Goal: Contribute content: Add original content to the website for others to see

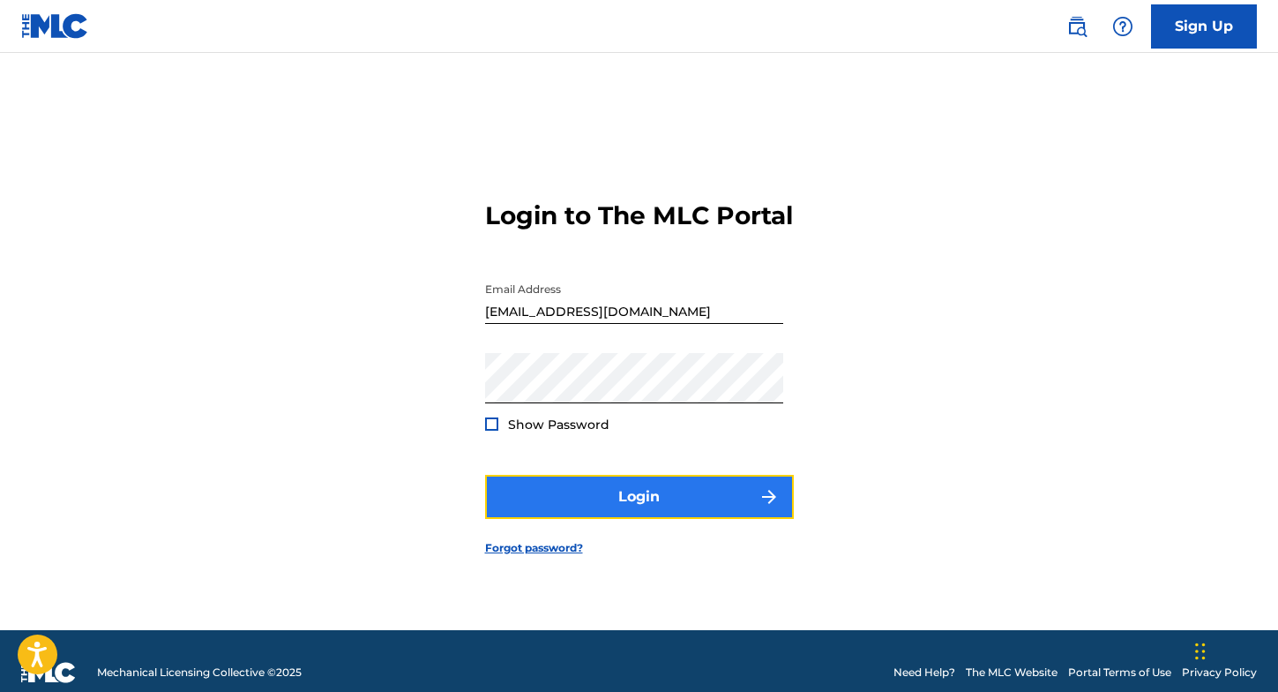
click at [595, 507] on button "Login" at bounding box center [639, 497] width 309 height 44
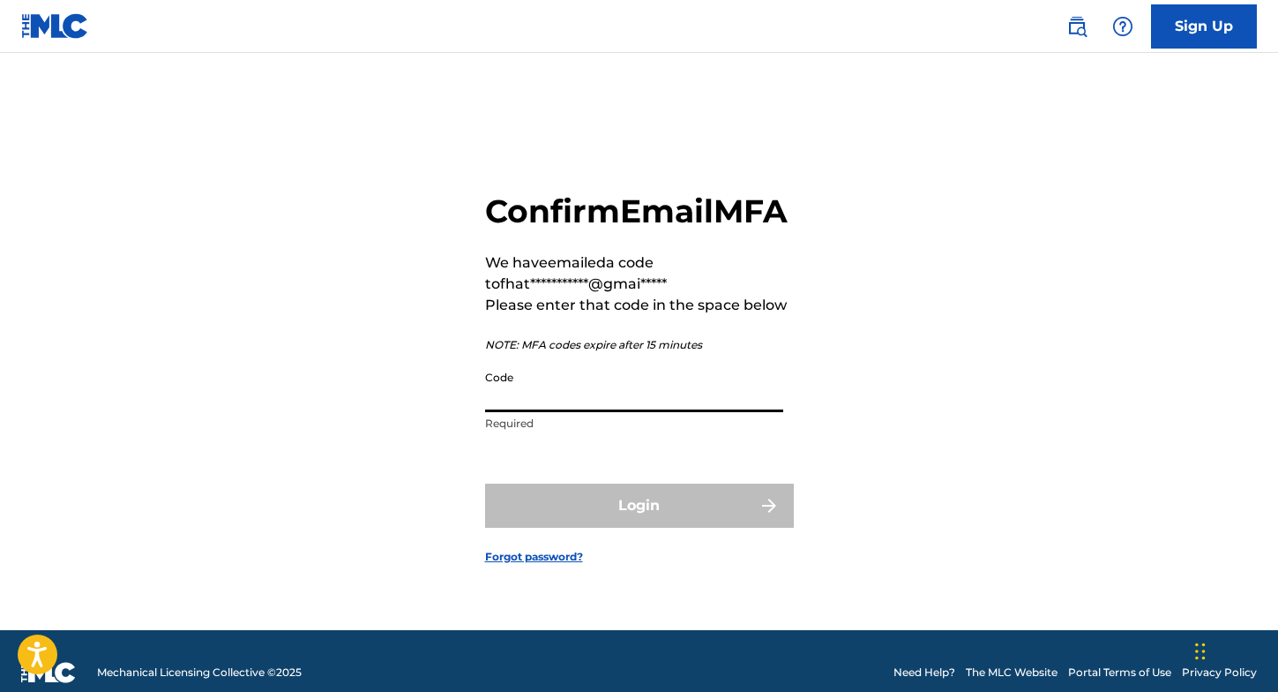
click at [565, 410] on input "Code" at bounding box center [634, 387] width 298 height 50
paste input "000735"
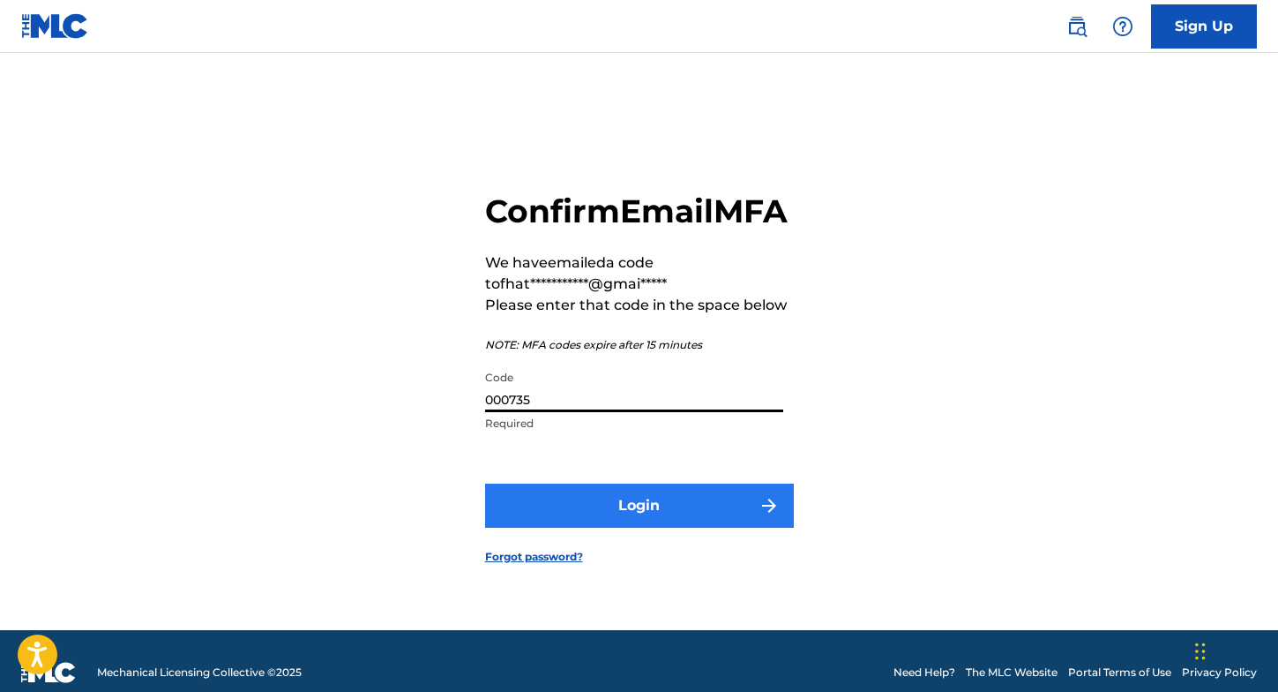
type input "000735"
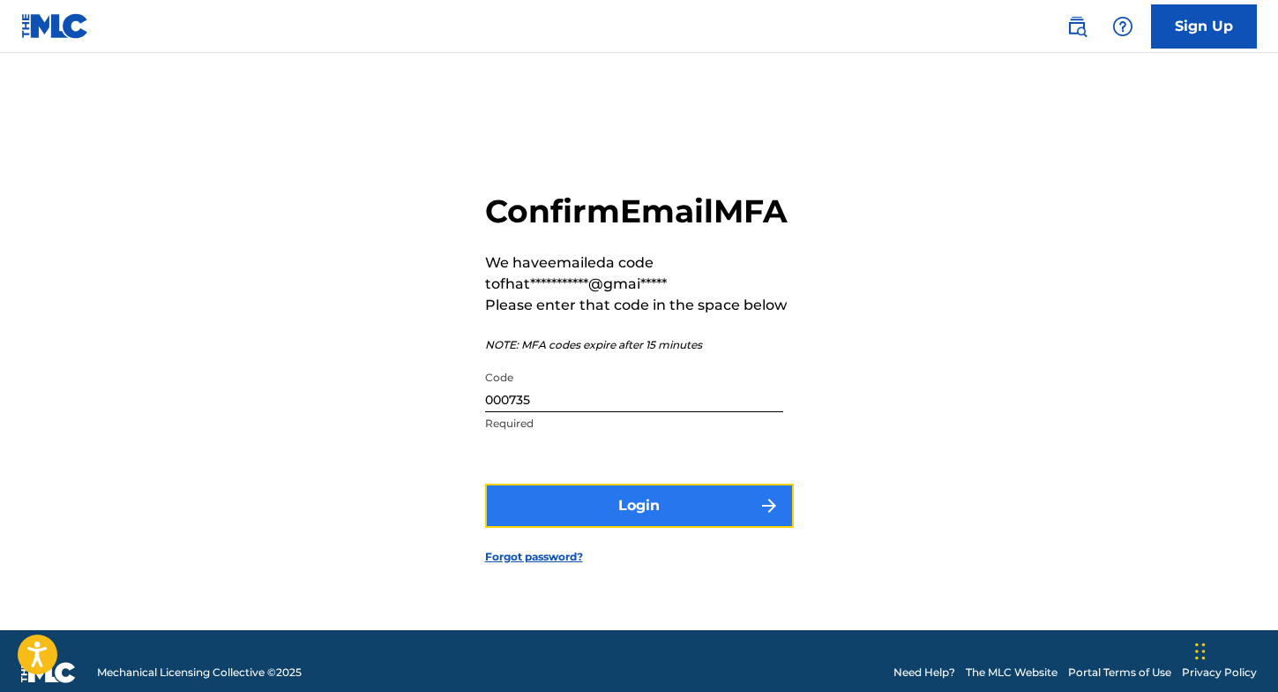
click at [611, 527] on button "Login" at bounding box center [639, 505] width 309 height 44
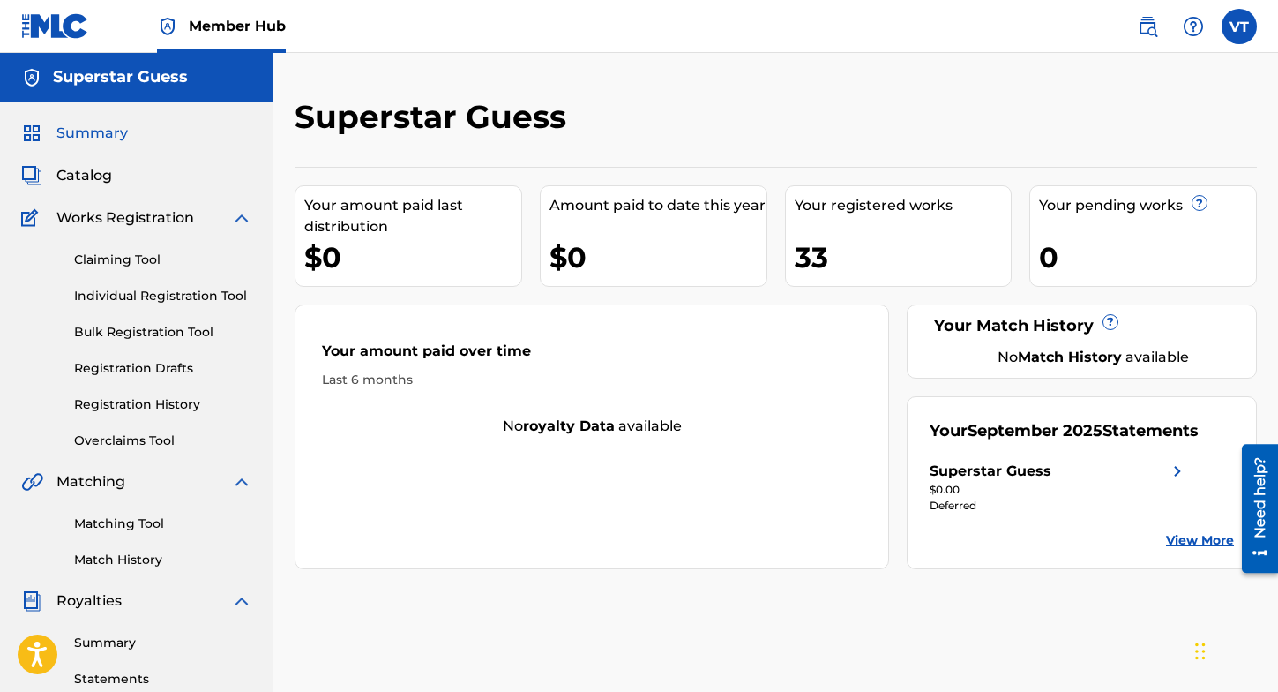
click at [156, 218] on span "Works Registration" at bounding box center [125, 217] width 138 height 21
drag, startPoint x: 116, startPoint y: 273, endPoint x: 118, endPoint y: 261, distance: 12.5
click at [116, 269] on div "Claiming Tool Individual Registration Tool Bulk Registration Tool Registration …" at bounding box center [136, 338] width 231 height 221
click at [118, 258] on link "Claiming Tool" at bounding box center [163, 260] width 178 height 19
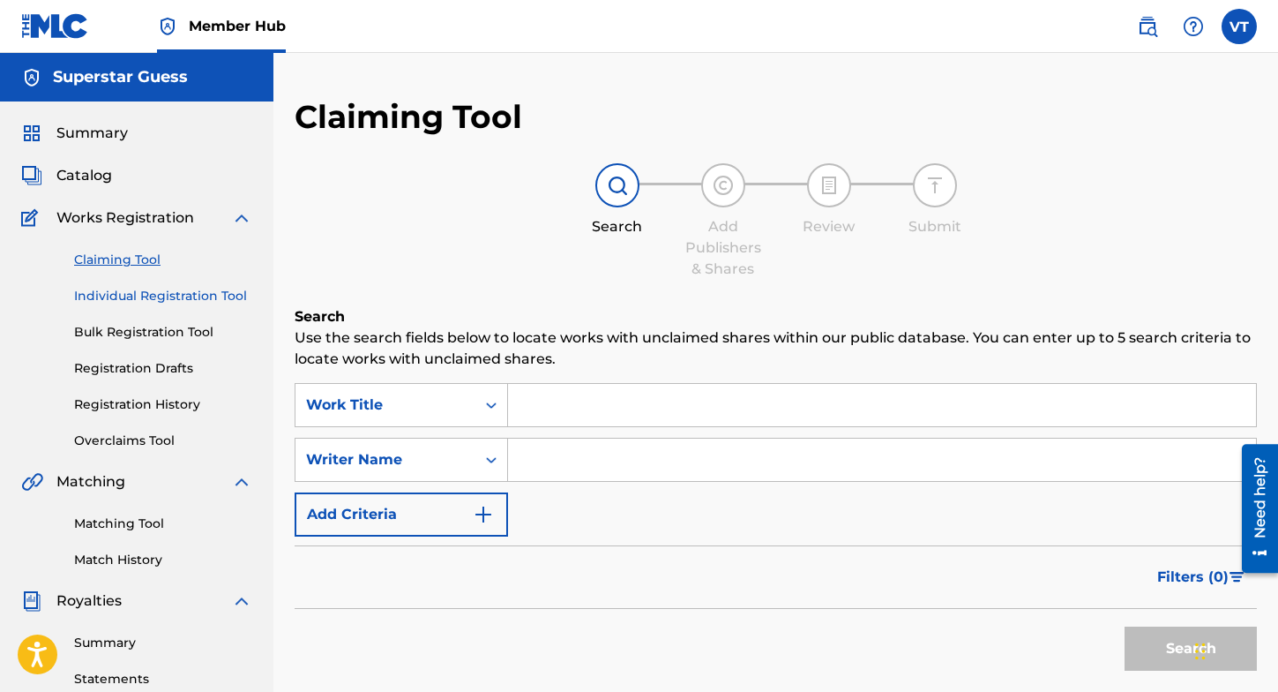
click at [123, 302] on link "Individual Registration Tool" at bounding box center [163, 296] width 178 height 19
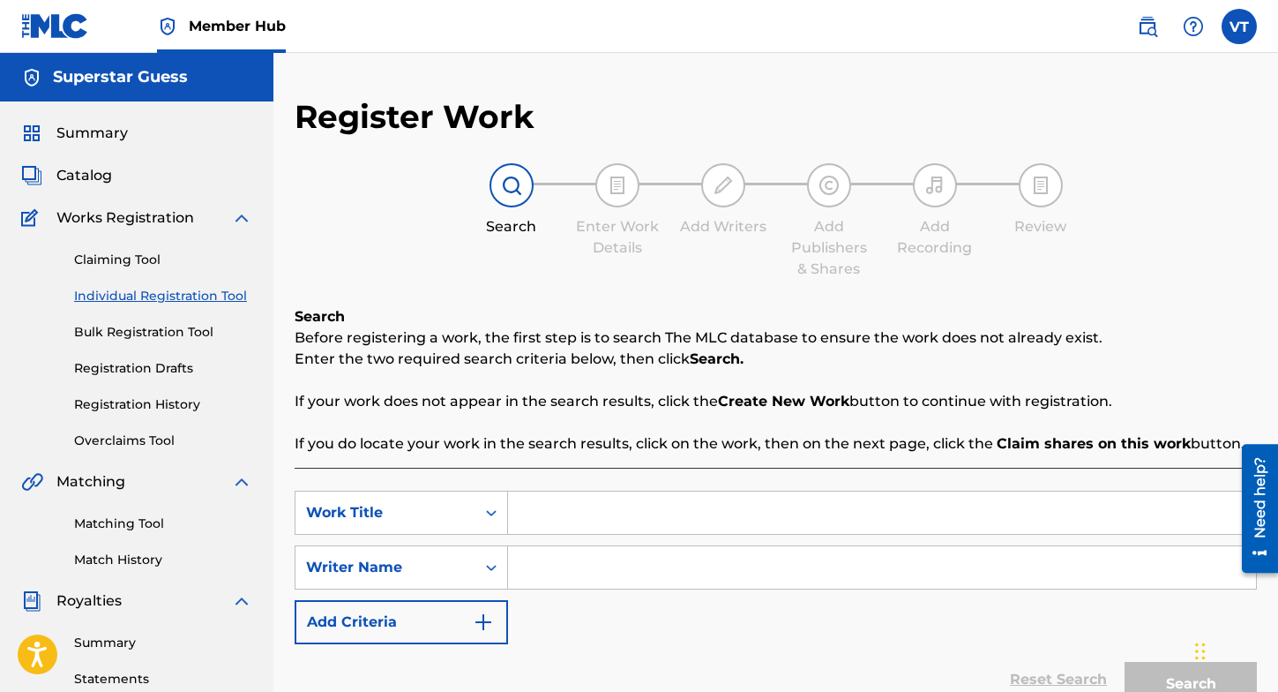
click at [562, 516] on input "Search Form" at bounding box center [882, 512] width 748 height 42
type input "puro mexicano"
click at [662, 568] on input "Search Form" at bounding box center [882, 567] width 748 height 42
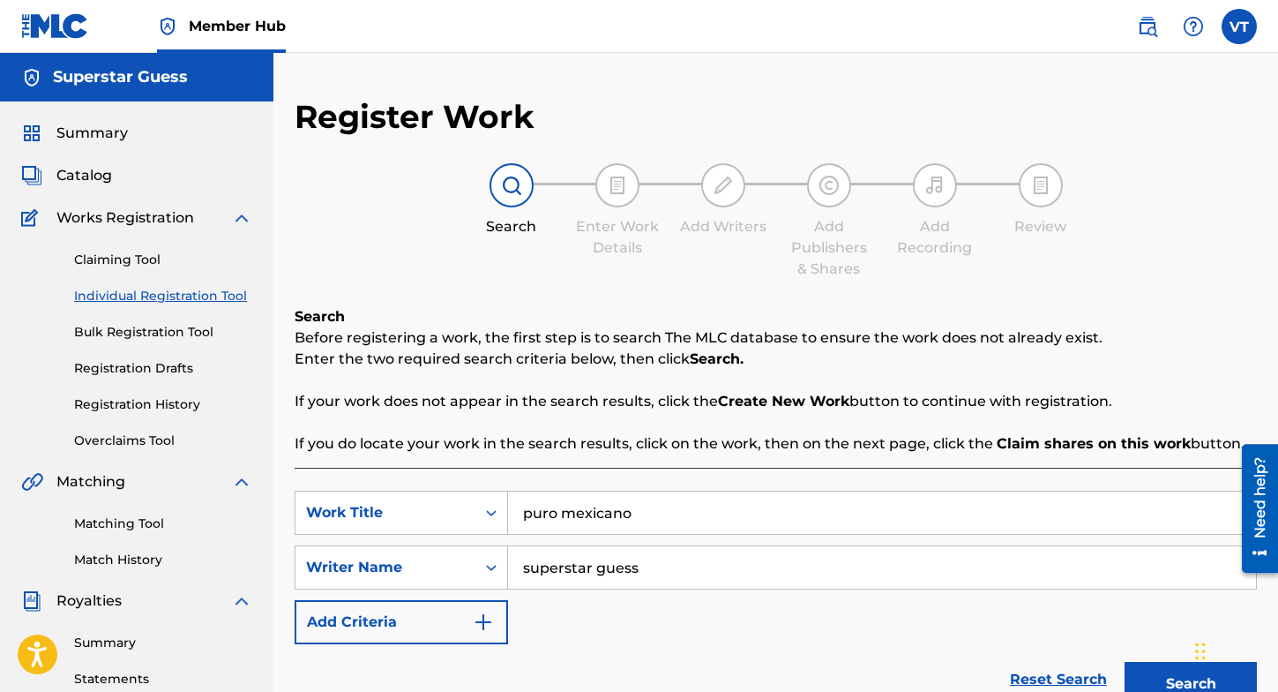
type input "superstar guess"
click at [1125, 662] on button "Search" at bounding box center [1191, 684] width 132 height 44
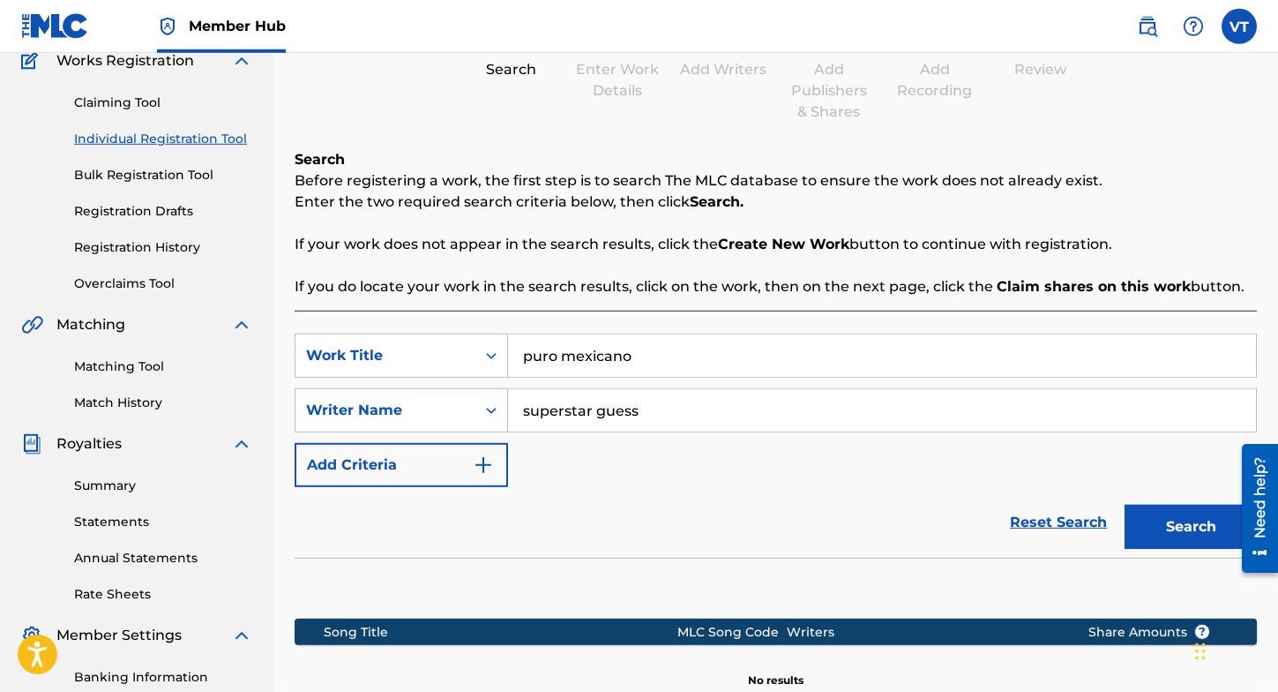
scroll to position [270, 0]
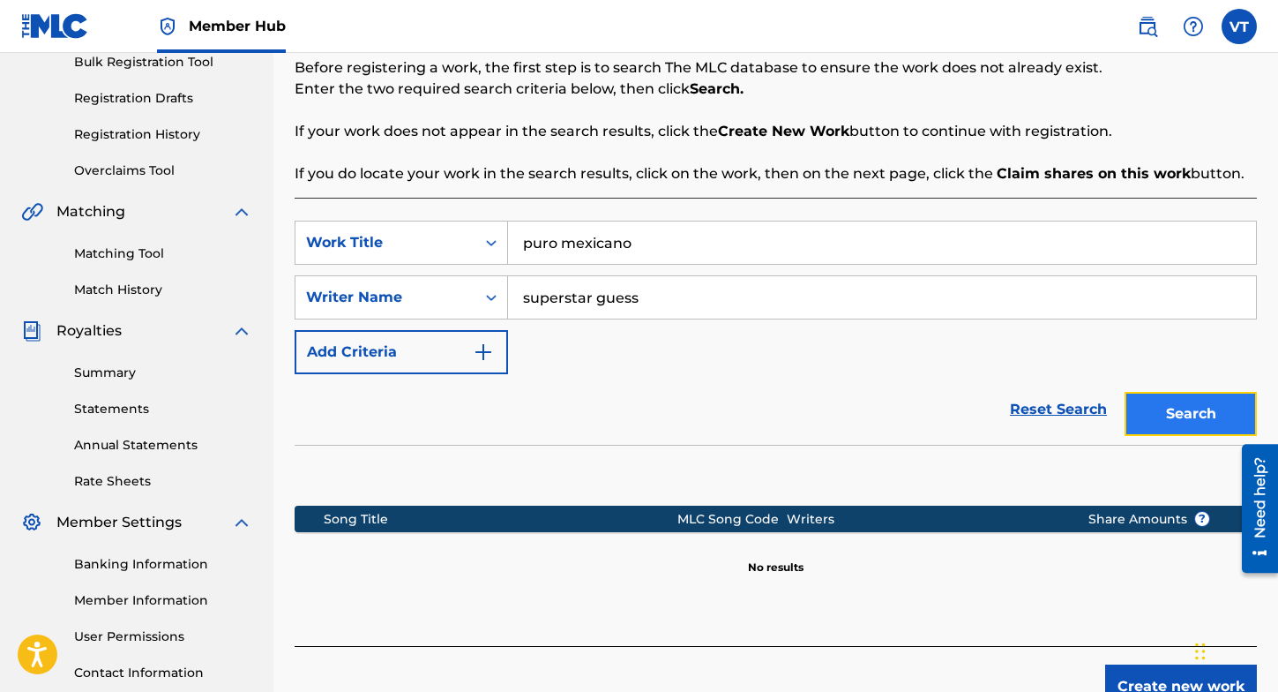
click at [1177, 416] on button "Search" at bounding box center [1191, 414] width 132 height 44
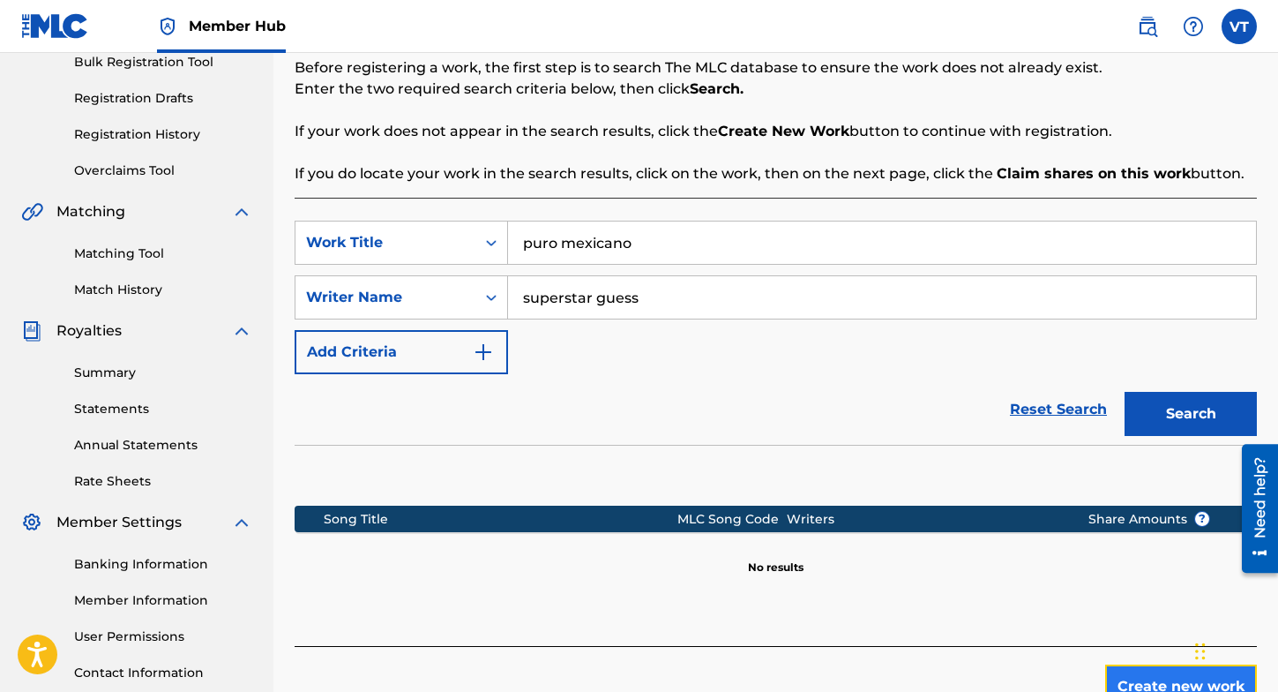
click at [1159, 677] on button "Create new work" at bounding box center [1181, 686] width 152 height 44
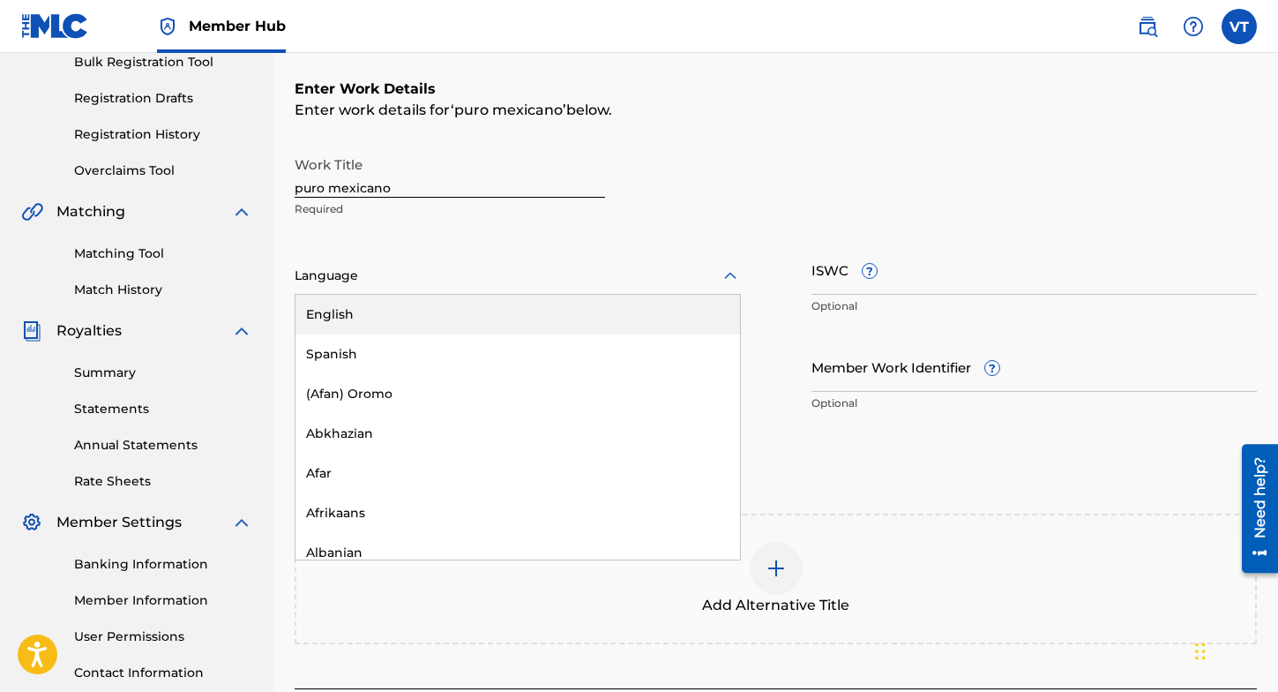
click at [733, 277] on icon at bounding box center [730, 275] width 12 height 7
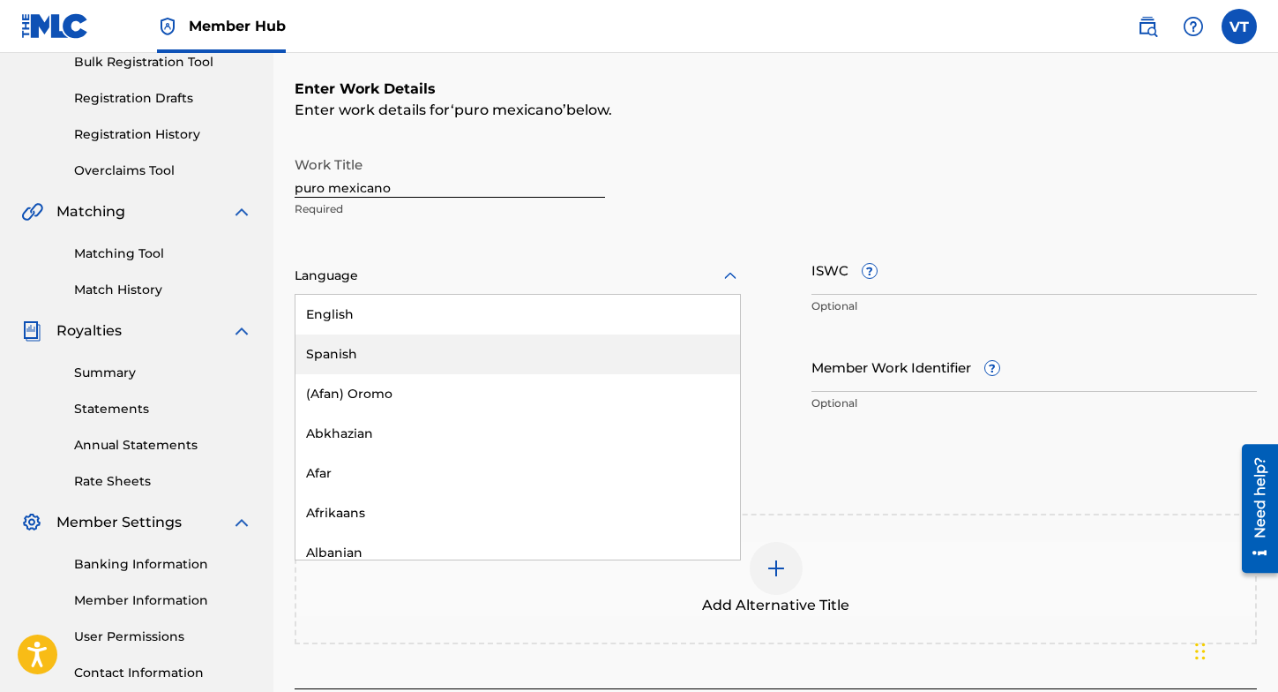
click at [537, 354] on div "Spanish" at bounding box center [518, 354] width 445 height 40
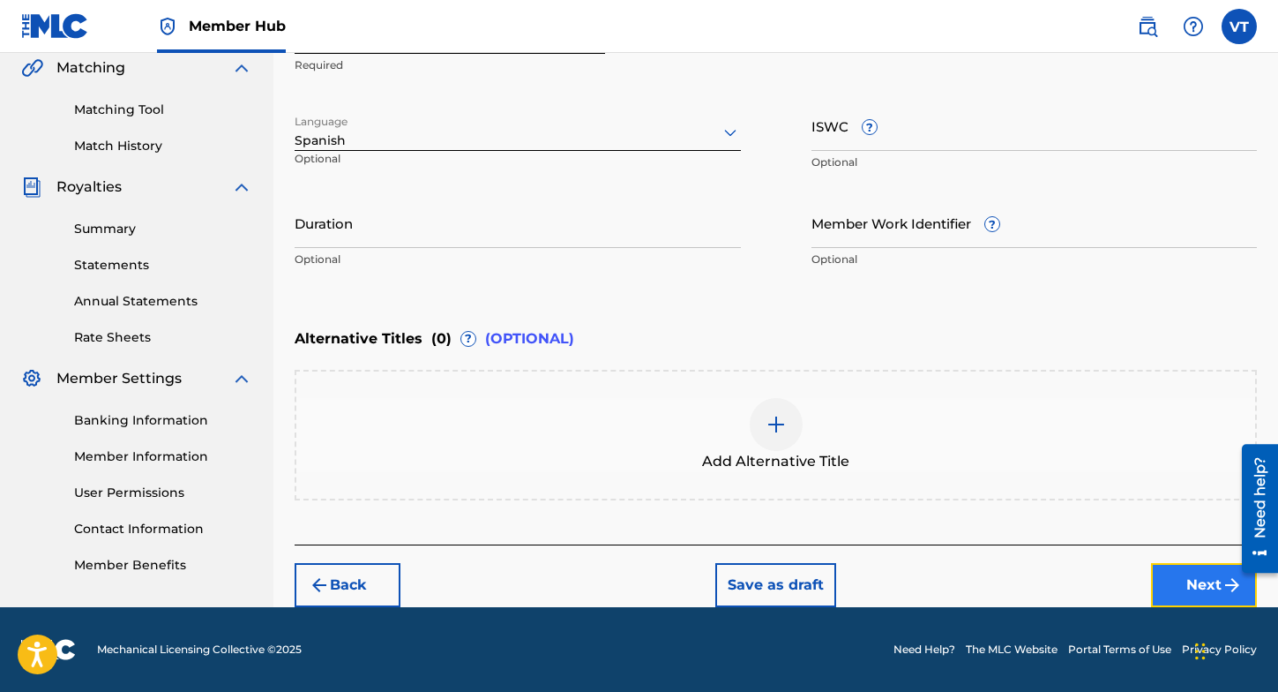
click at [1194, 580] on button "Next" at bounding box center [1204, 585] width 106 height 44
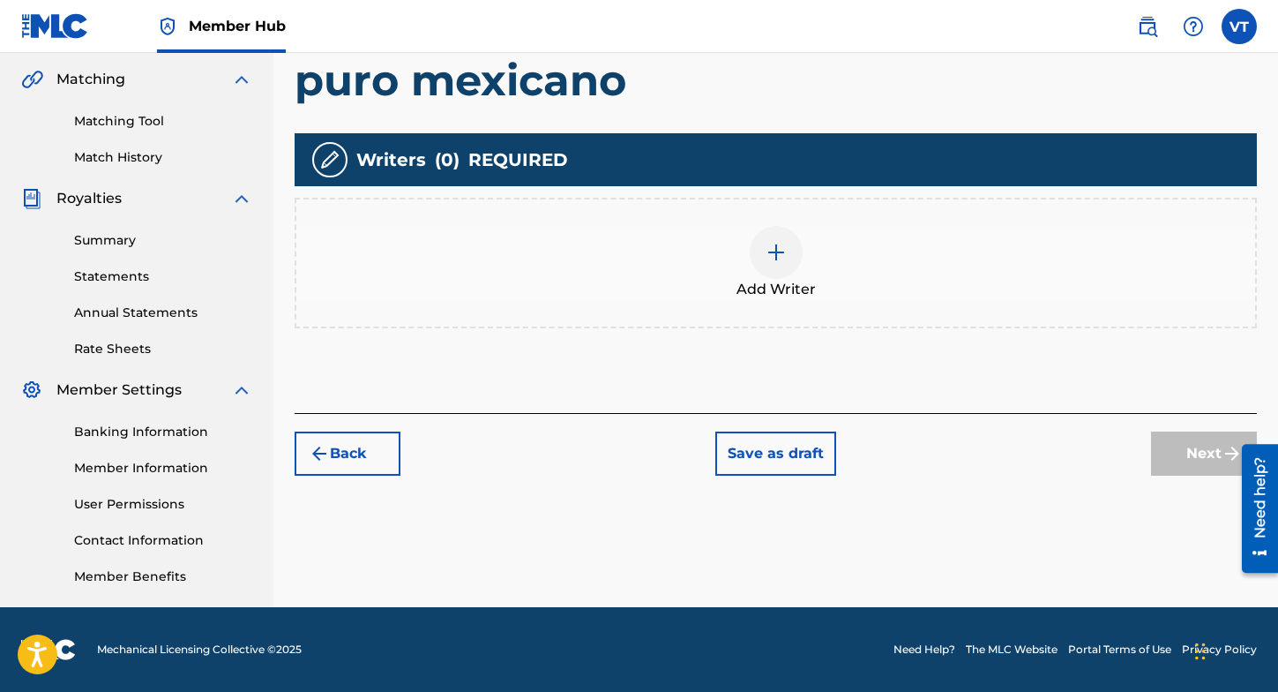
scroll to position [402, 0]
click at [805, 266] on div "Add Writer" at bounding box center [775, 263] width 959 height 74
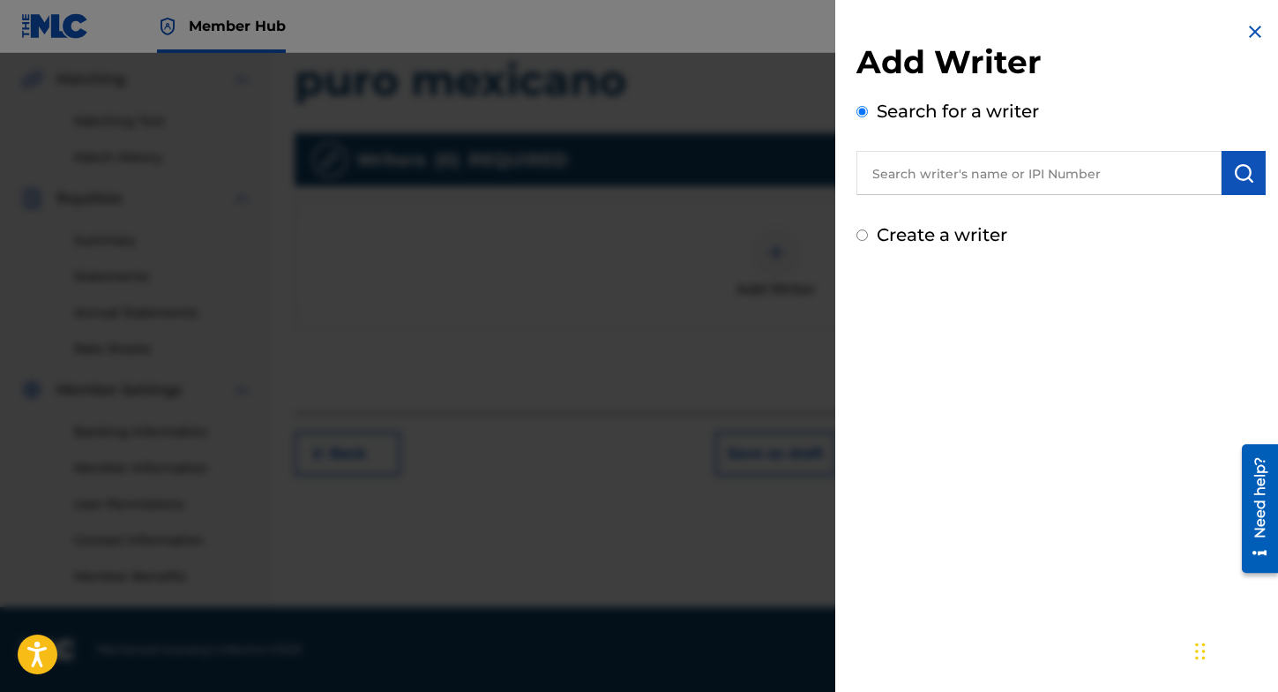
click at [944, 179] on input "text" at bounding box center [1039, 173] width 365 height 44
type input "superstar guess"
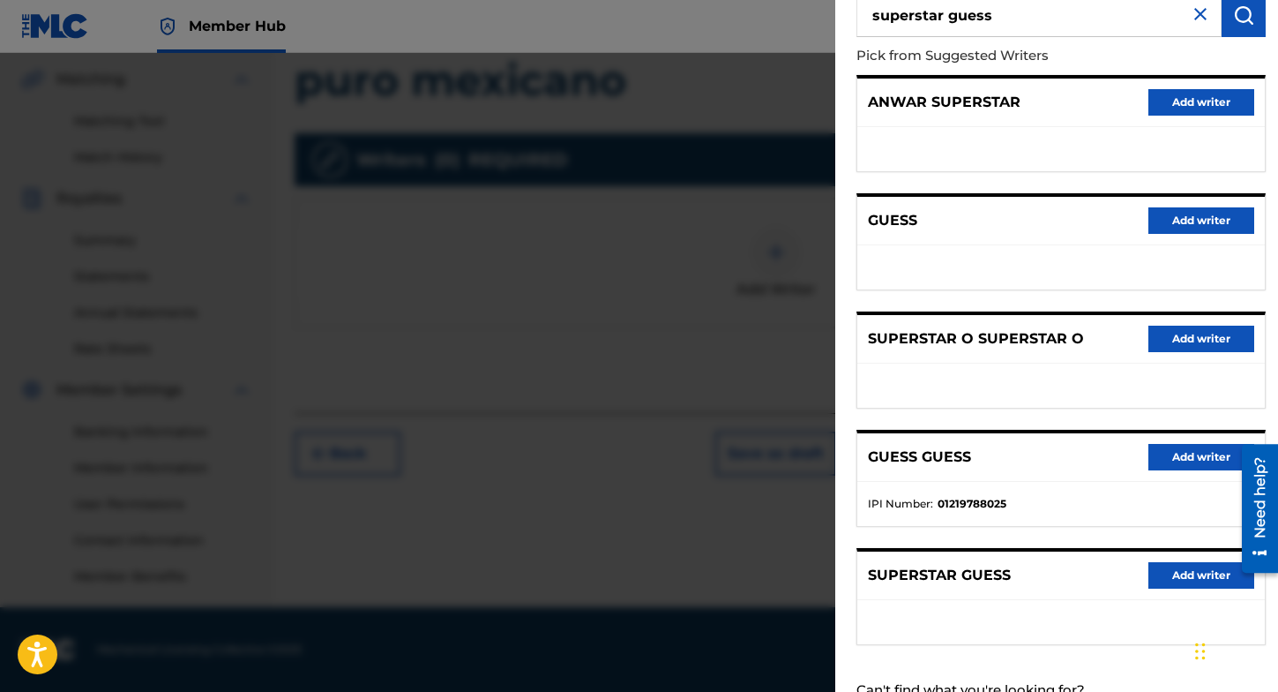
scroll to position [222, 0]
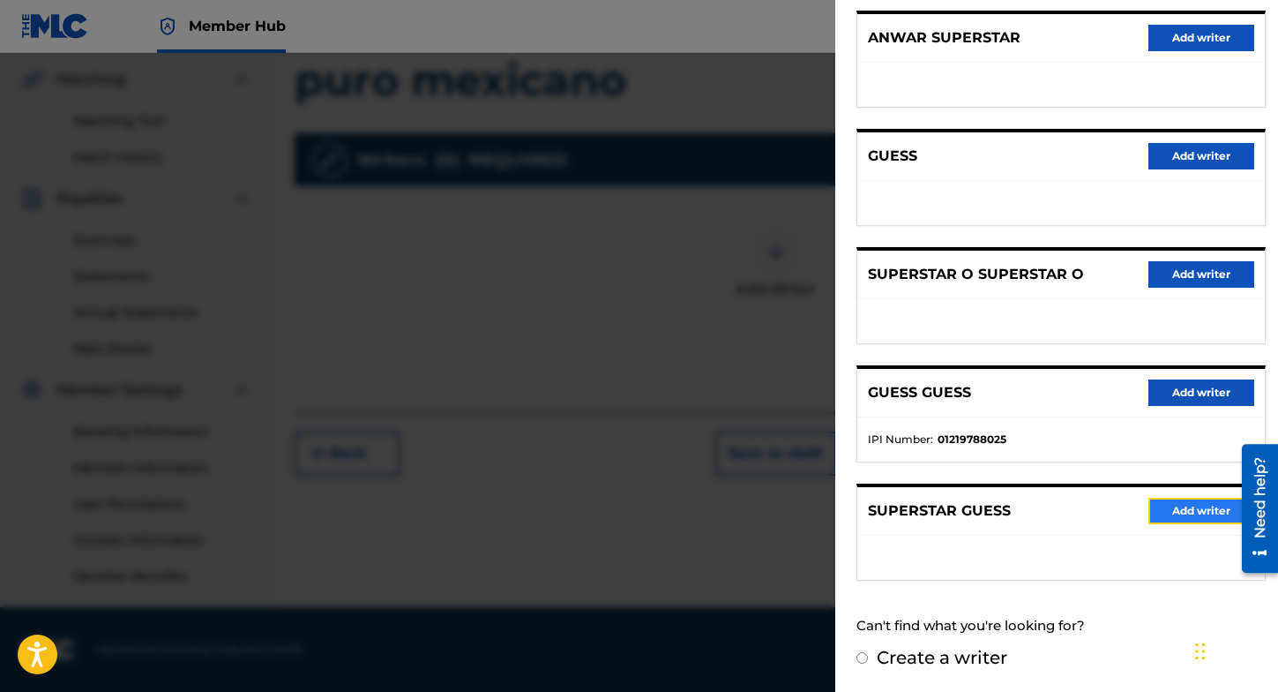
click at [1187, 517] on button "Add writer" at bounding box center [1202, 511] width 106 height 26
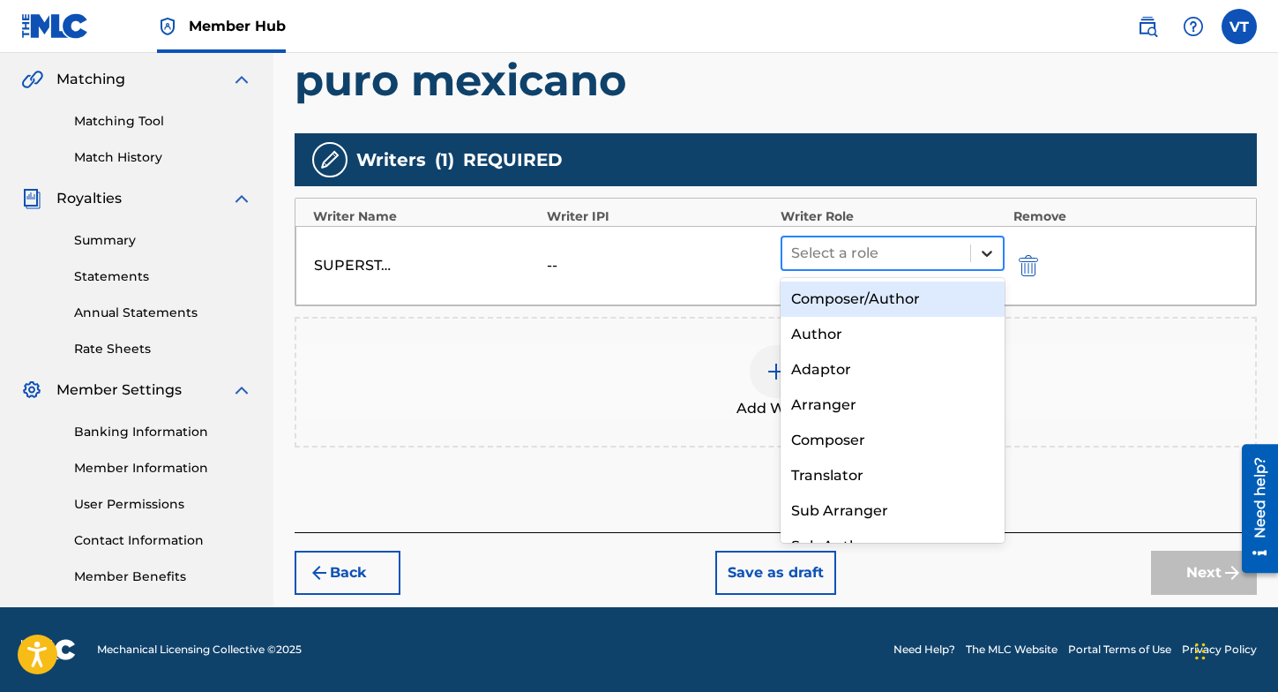
click at [994, 251] on icon at bounding box center [987, 253] width 18 height 18
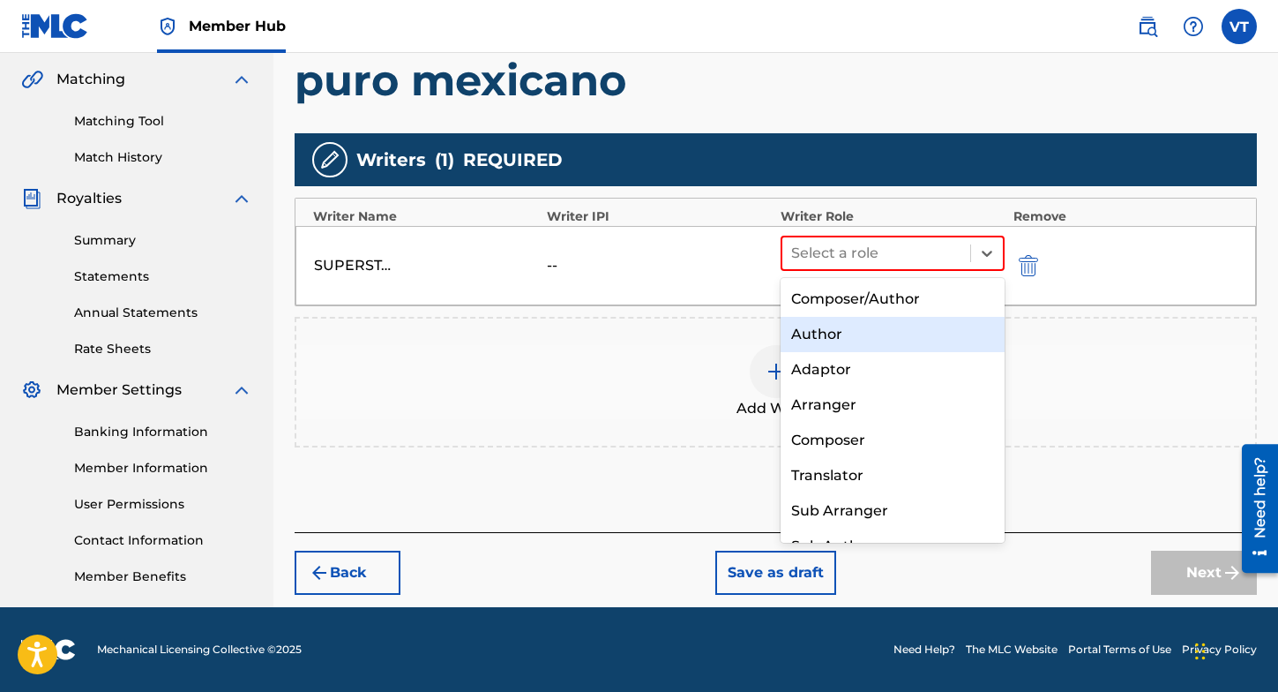
click at [905, 335] on div "Author" at bounding box center [893, 334] width 224 height 35
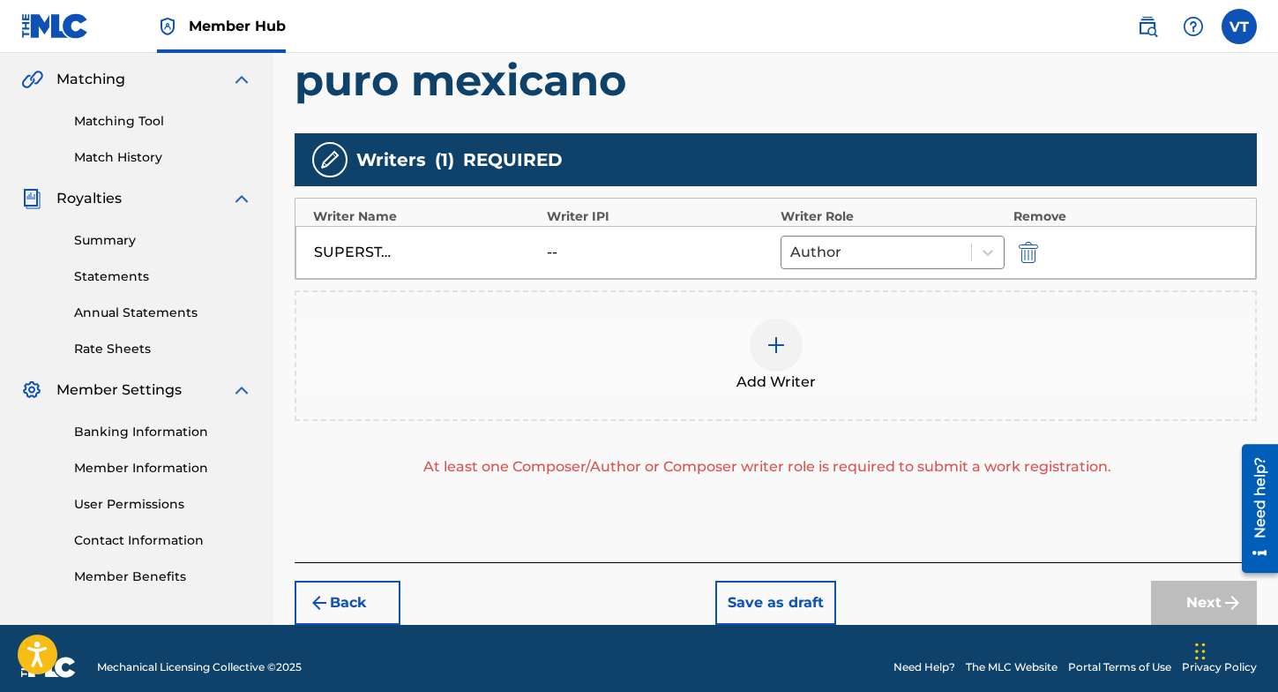
click at [770, 343] on img at bounding box center [776, 344] width 21 height 21
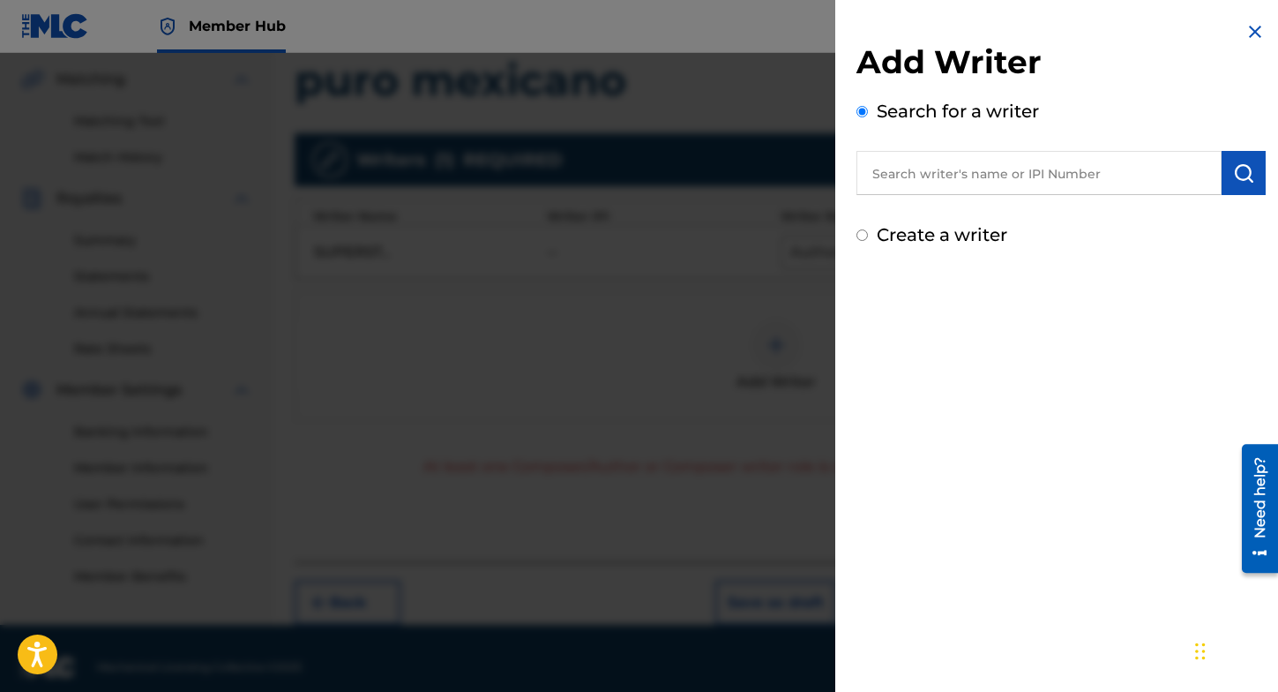
click at [858, 236] on input "Create a writer" at bounding box center [862, 234] width 11 height 11
radio input "false"
radio input "true"
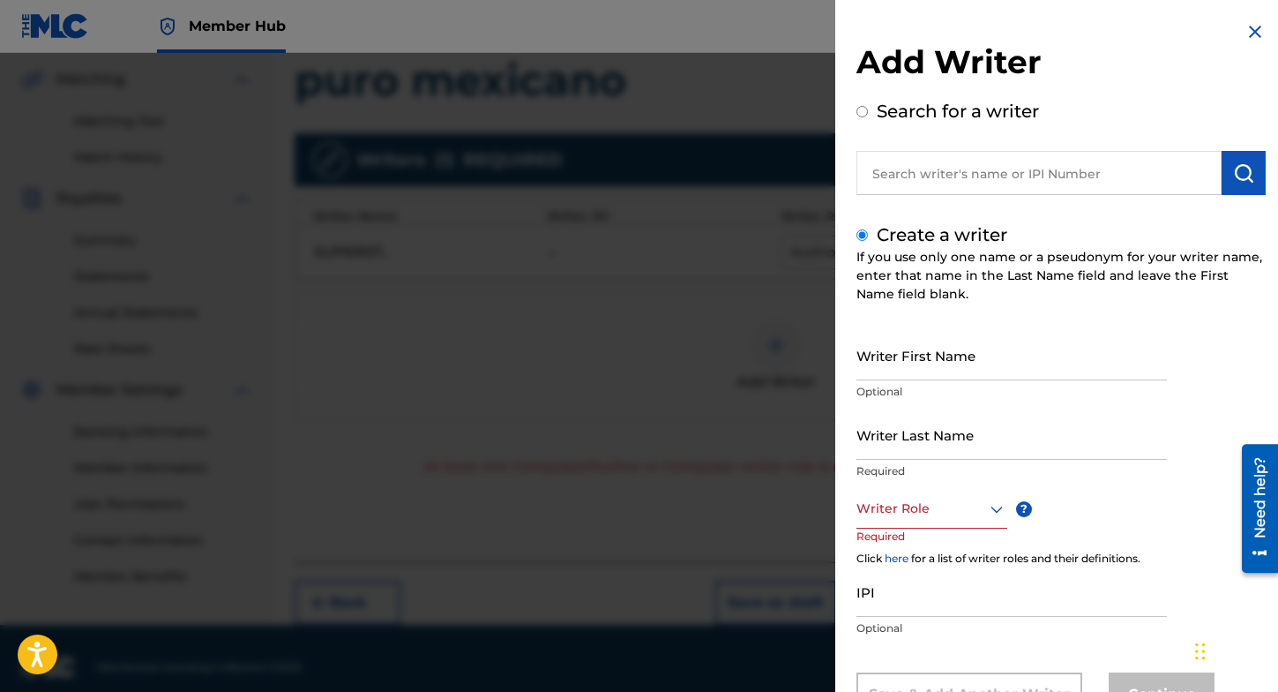
click at [985, 503] on div "Writer Role" at bounding box center [932, 509] width 151 height 40
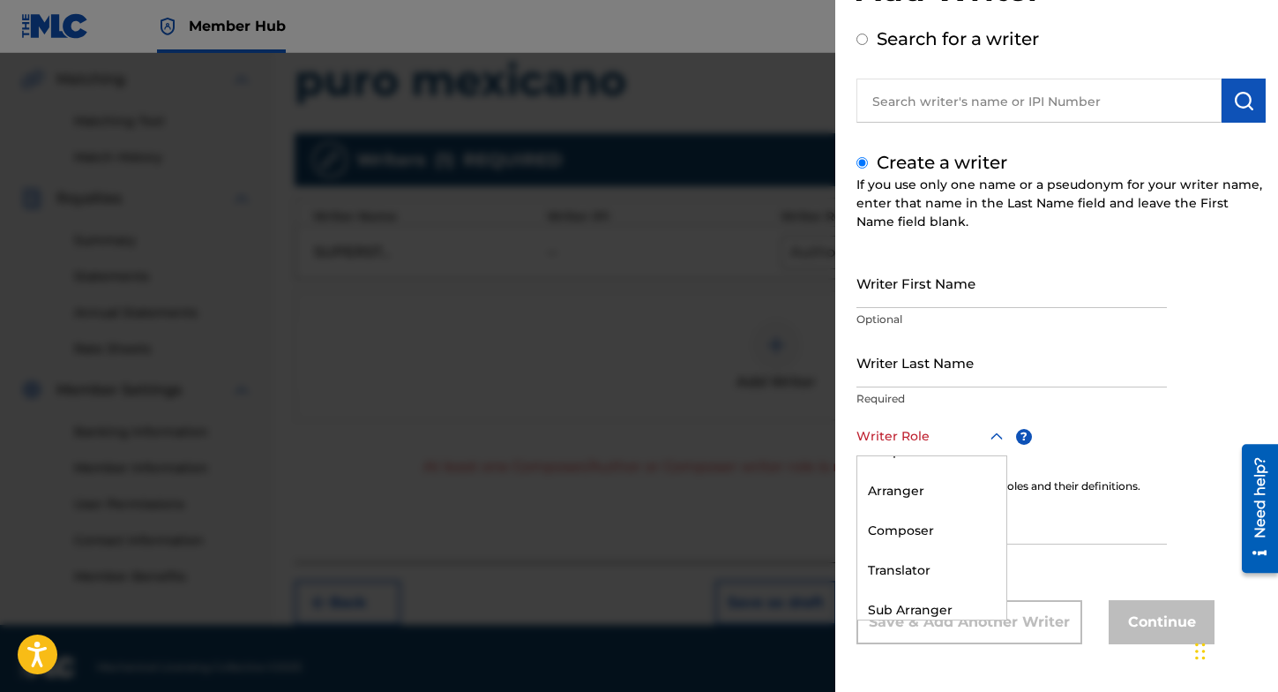
scroll to position [154, 0]
click at [935, 475] on div "Composer" at bounding box center [931, 480] width 149 height 40
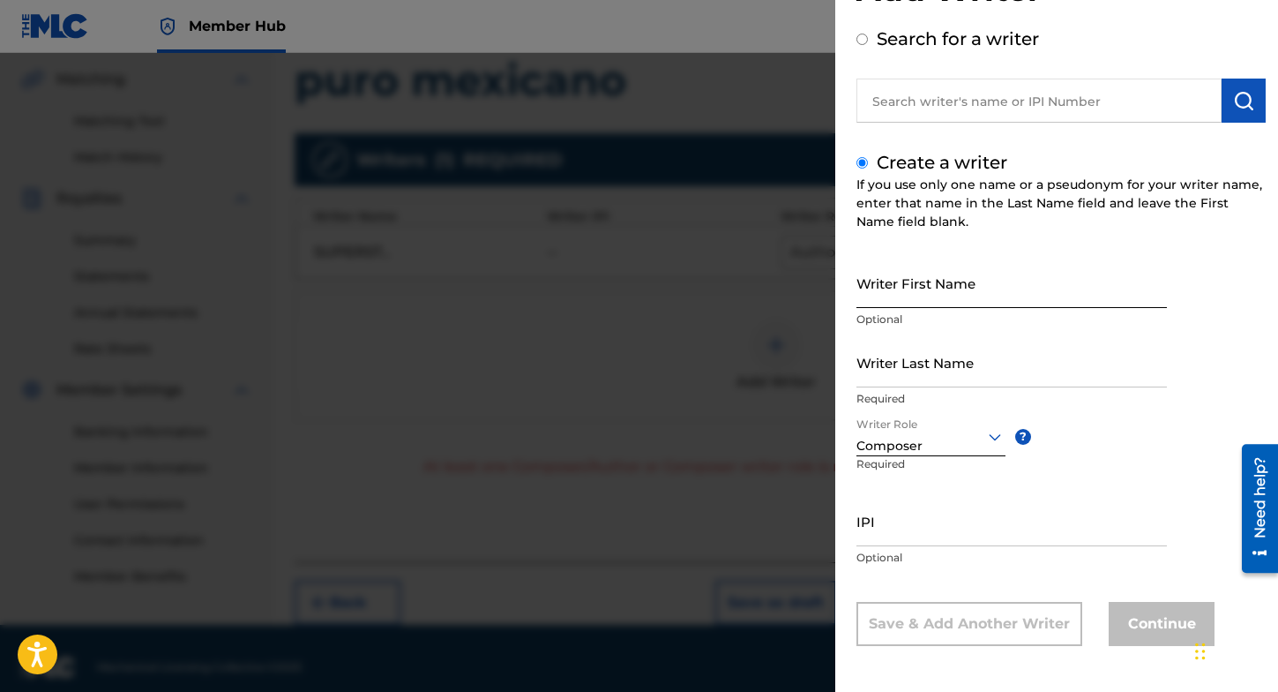
click at [918, 286] on input "Writer First Name" at bounding box center [1012, 283] width 311 height 50
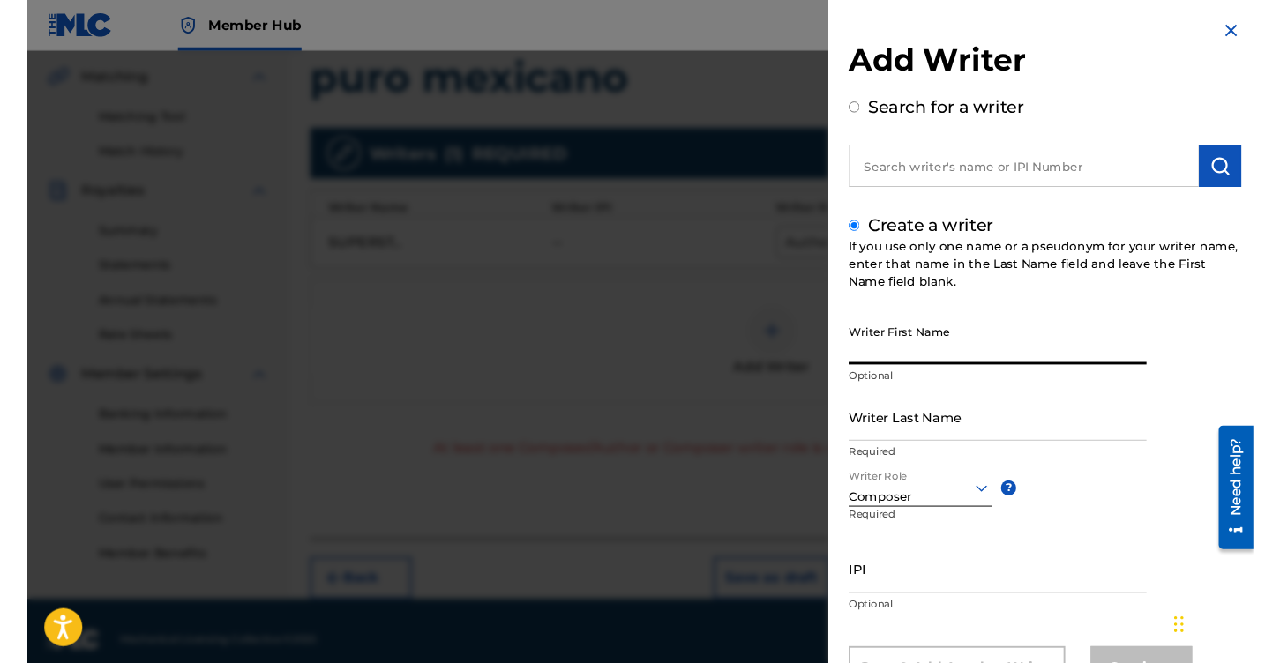
scroll to position [74, 0]
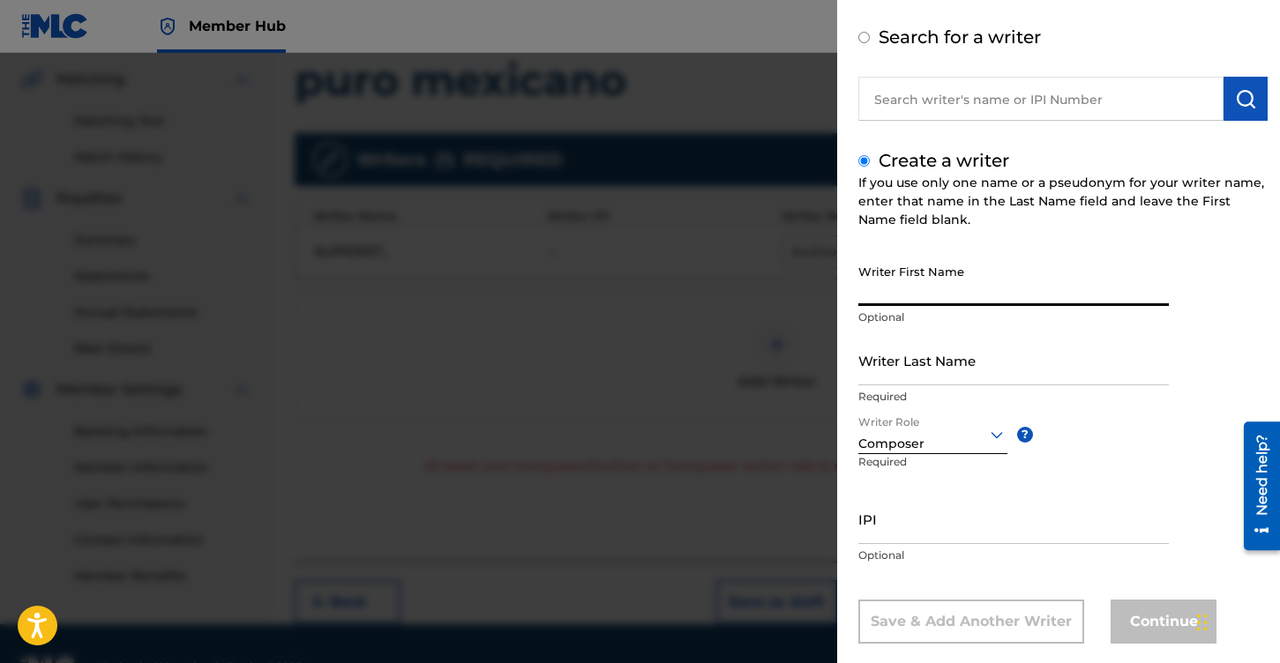
click at [1009, 645] on div "Add Writer Search for a writer Create a writer If you use only one name or a ps…" at bounding box center [1063, 309] width 452 height 766
click at [1000, 592] on div "Writer First Name Optional Writer Last Name Required Writer Role Composer ? Req…" at bounding box center [1062, 450] width 409 height 388
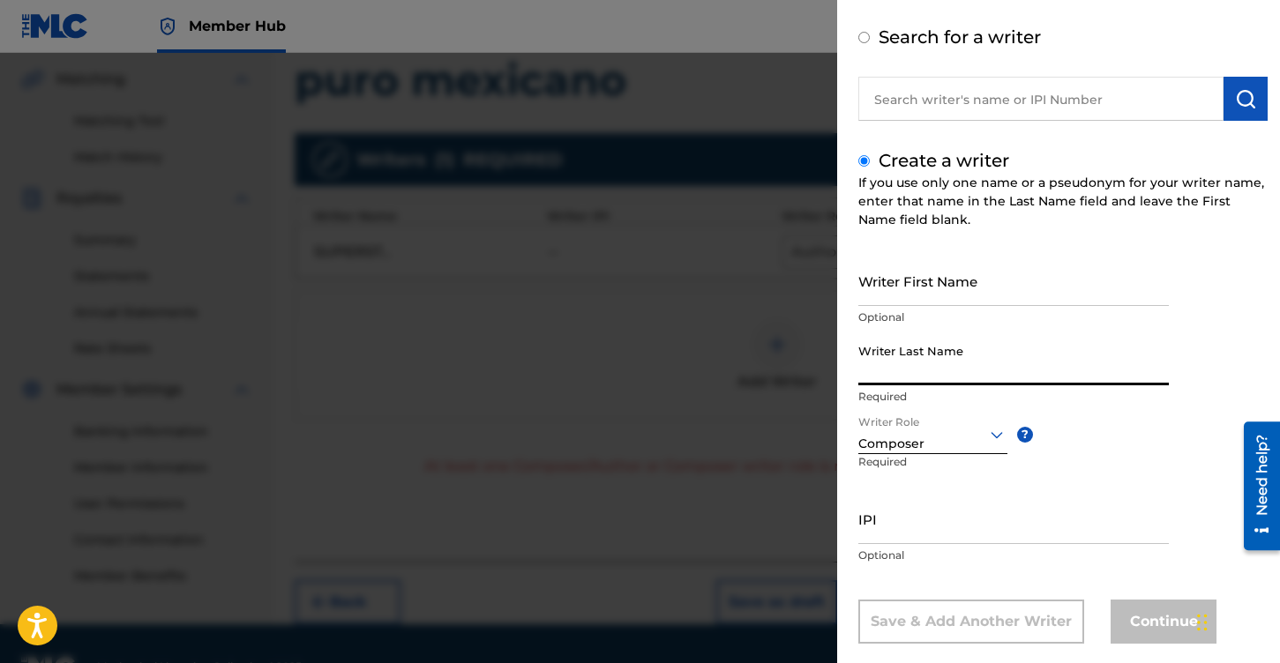
drag, startPoint x: 993, startPoint y: 354, endPoint x: 997, endPoint y: 341, distance: 12.8
click at [997, 341] on input "Writer Last Name" at bounding box center [1013, 360] width 311 height 50
